Goal: Find specific page/section: Find specific page/section

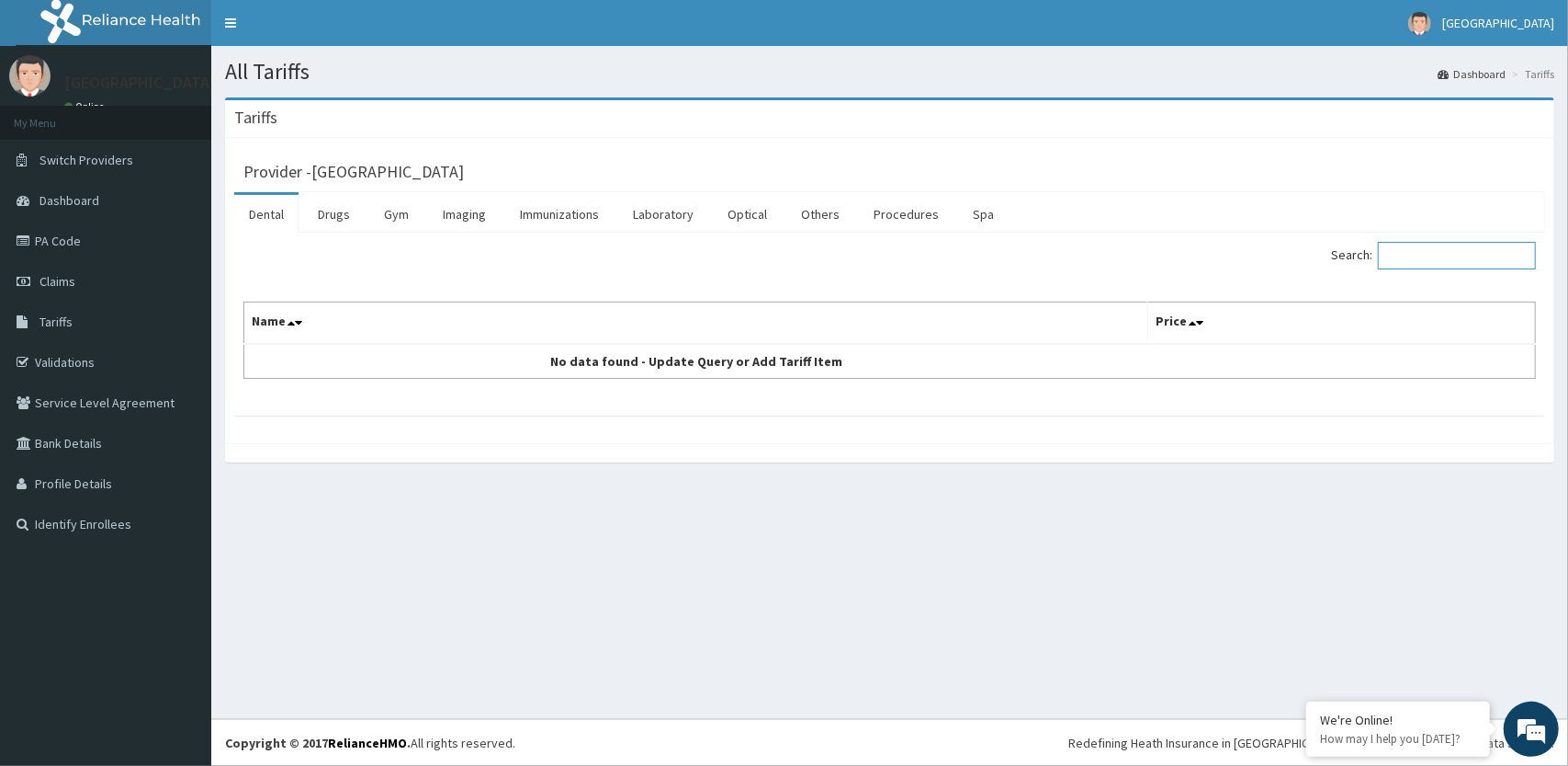
click at [1397, 247] on input "Search:" at bounding box center [1457, 256] width 158 height 27
click at [479, 211] on link "Imaging" at bounding box center [464, 214] width 73 height 39
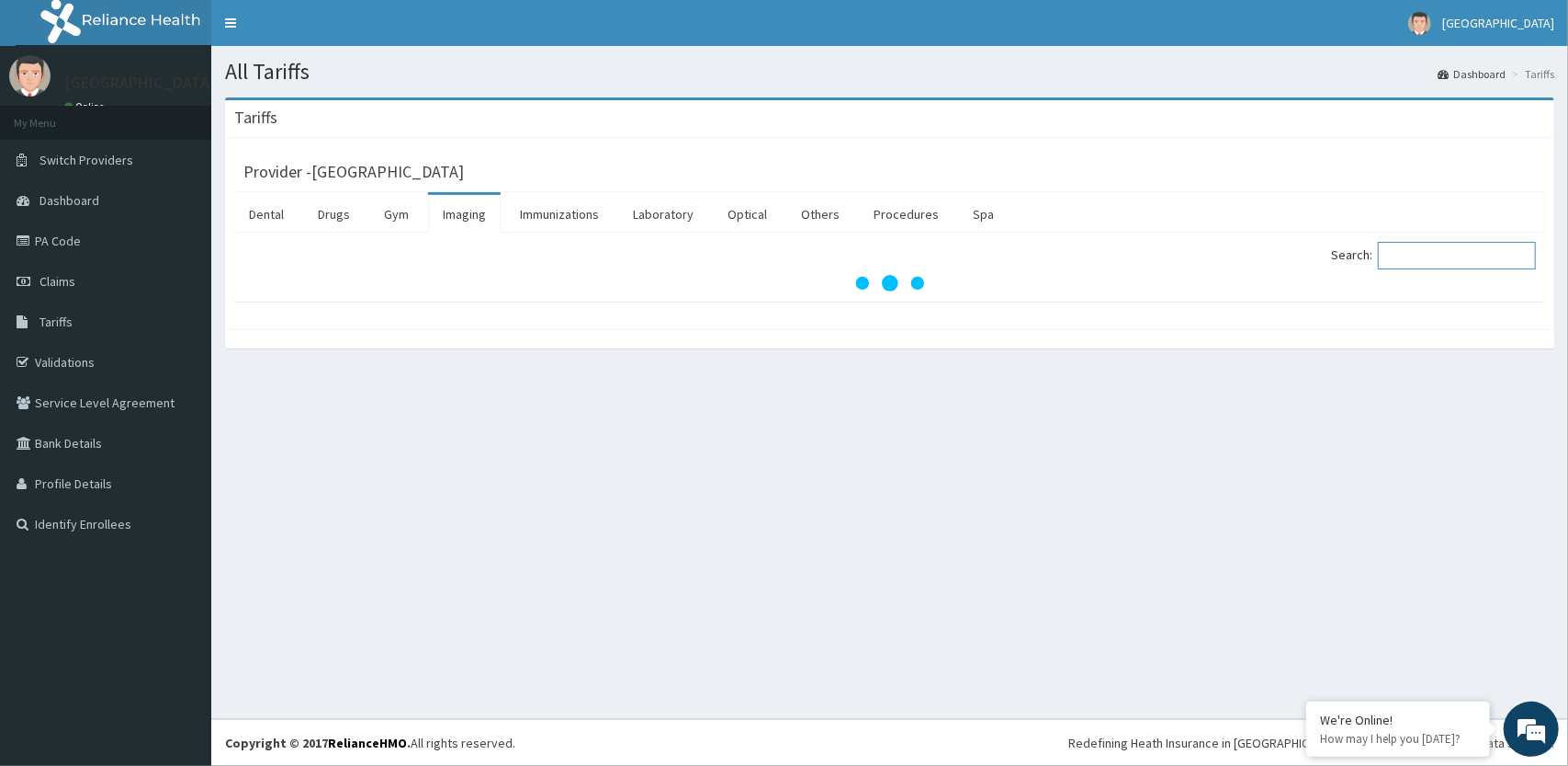
click at [1402, 245] on input "Search:" at bounding box center [1457, 256] width 158 height 27
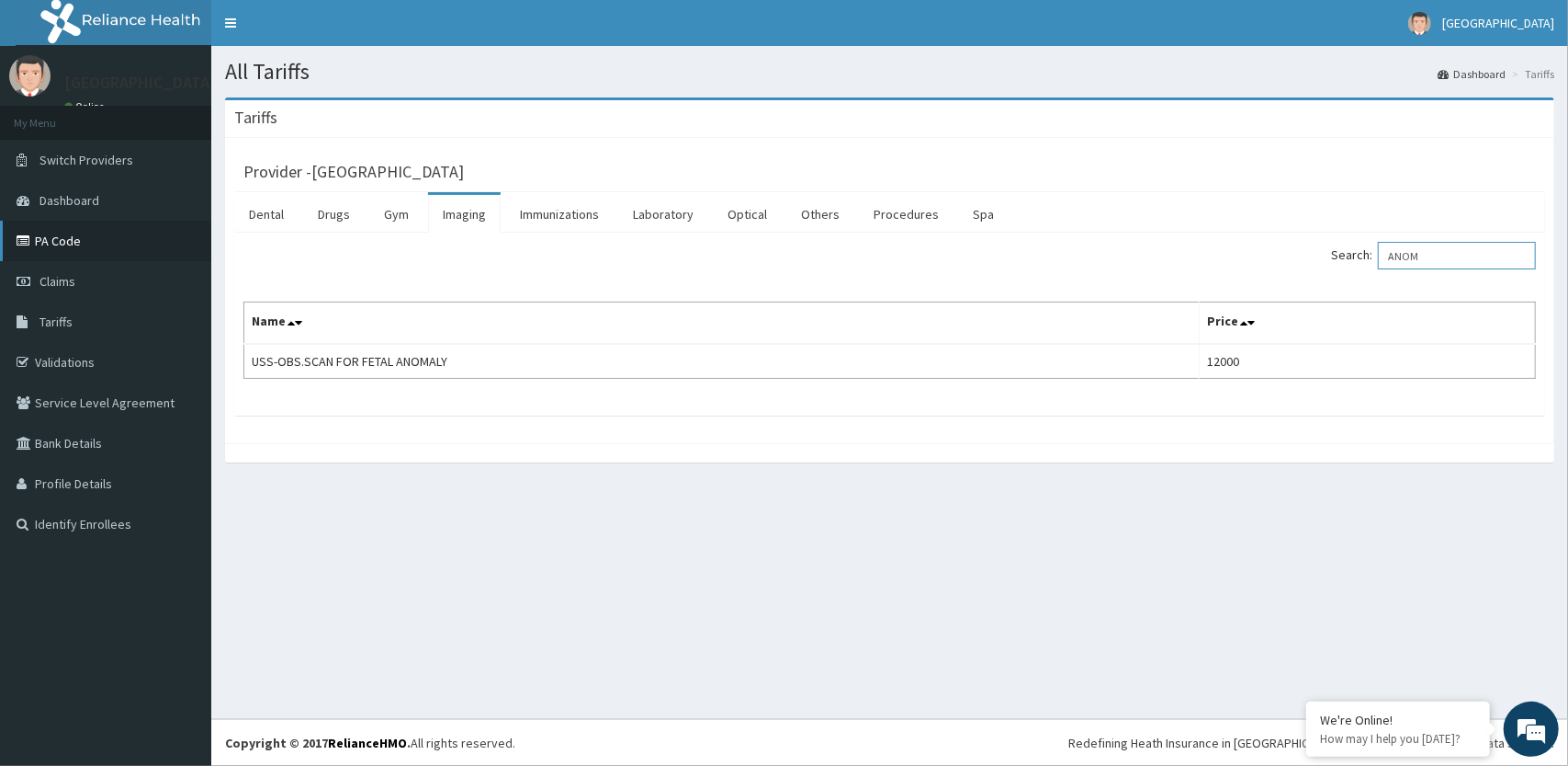
type input "ANOM"
click at [66, 245] on link "PA Code" at bounding box center [106, 241] width 211 height 41
